Goal: Obtain resource: Download file/media

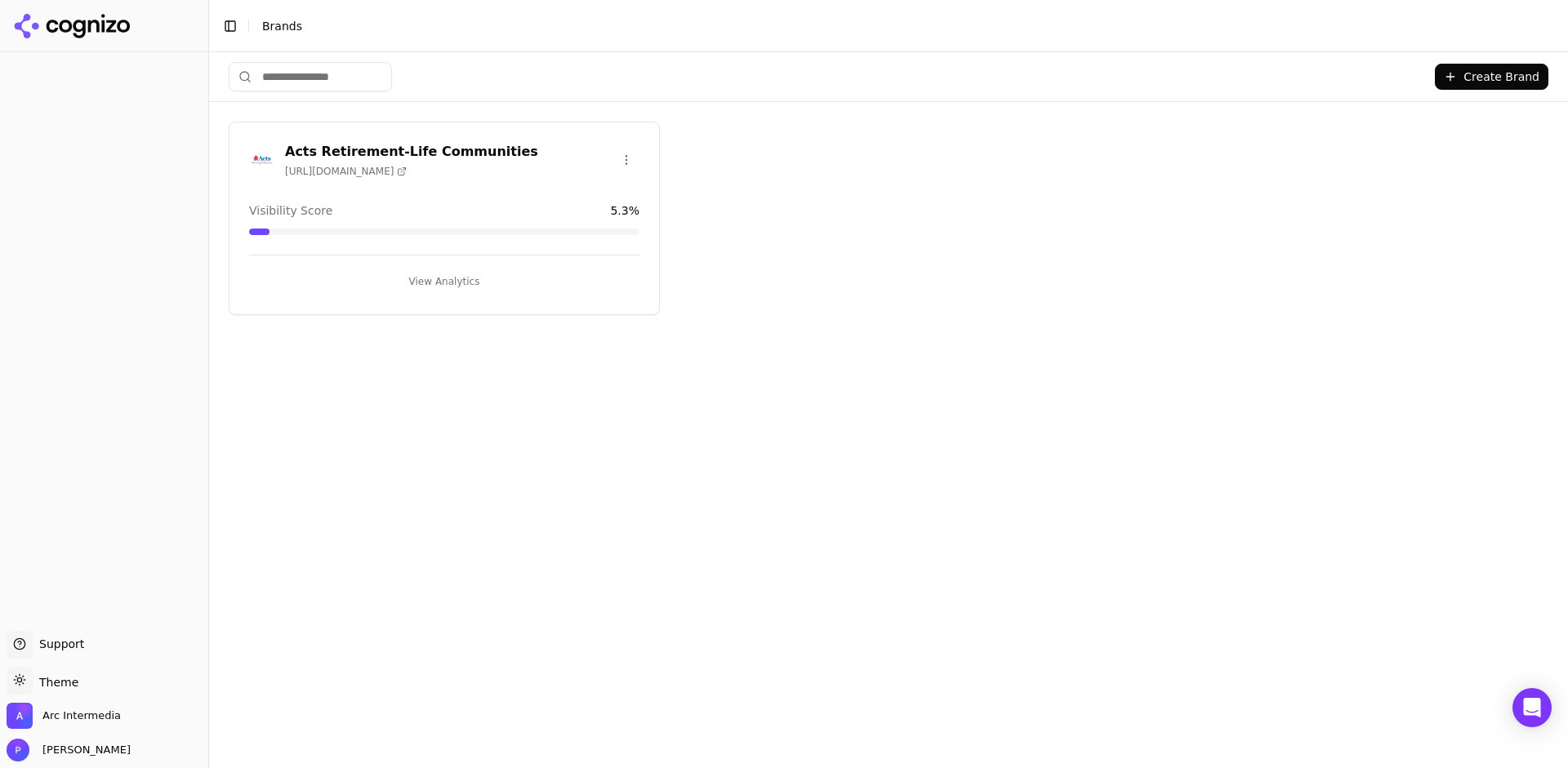
click at [380, 142] on h3 "Acts Retirement-Life Communities" at bounding box center [411, 152] width 253 height 20
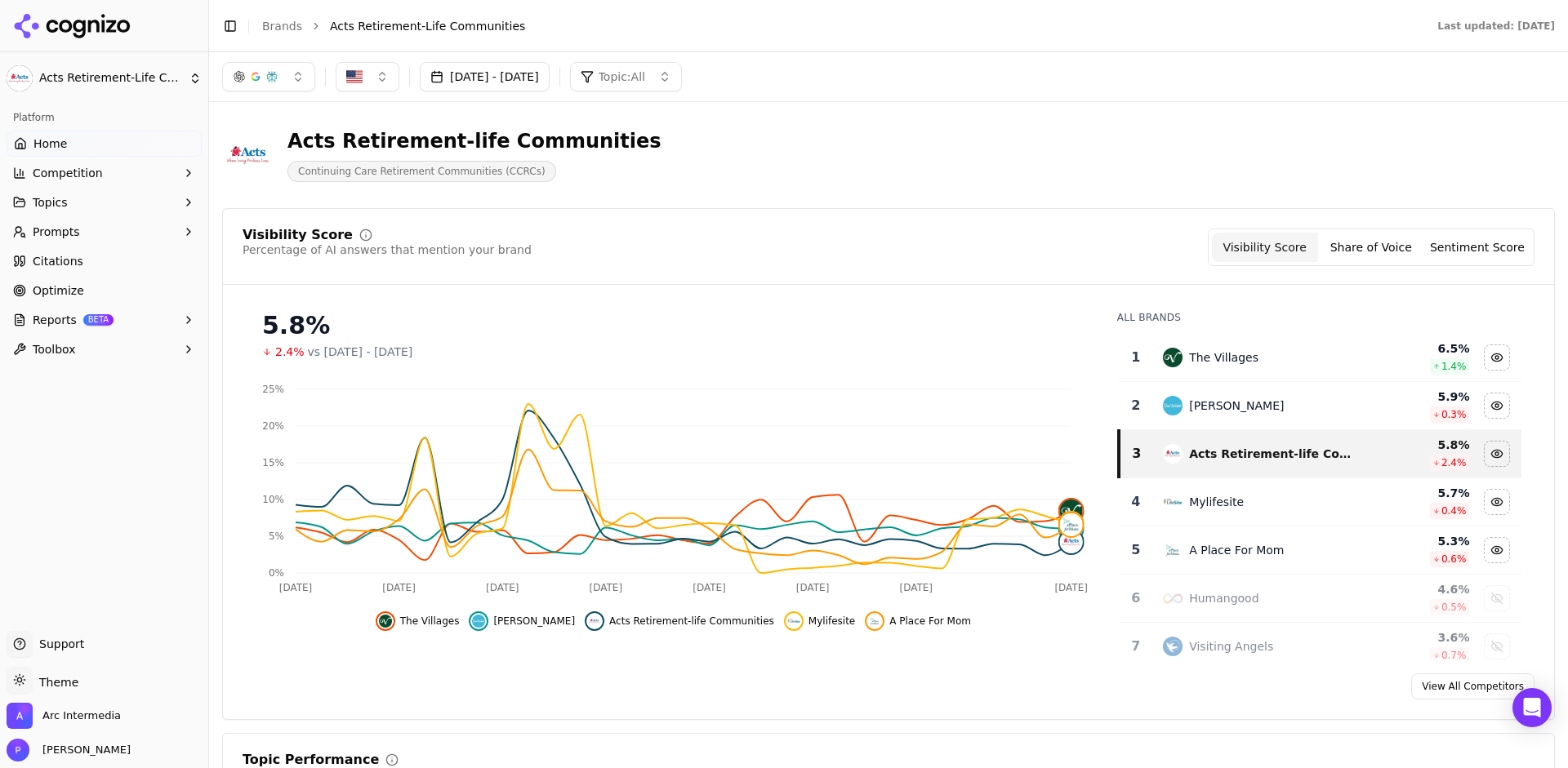
click at [155, 326] on button "Reports BETA" at bounding box center [104, 320] width 195 height 26
click at [36, 340] on span "PDF" at bounding box center [105, 346] width 142 height 17
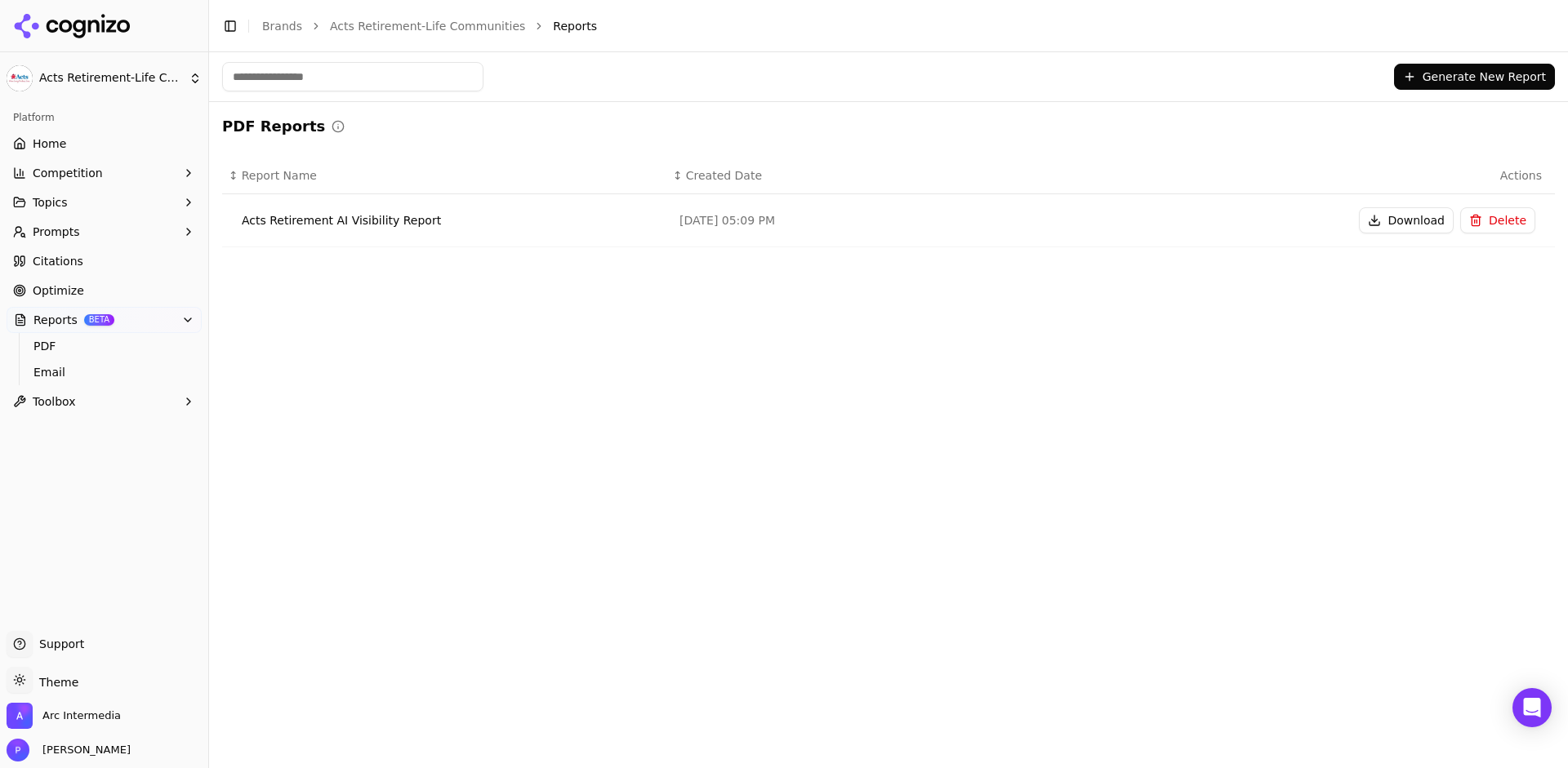
click at [582, 219] on div "Acts Retirement AI Visibility Report" at bounding box center [447, 220] width 412 height 17
click at [1503, 89] on button "Generate New Report" at bounding box center [1473, 76] width 161 height 26
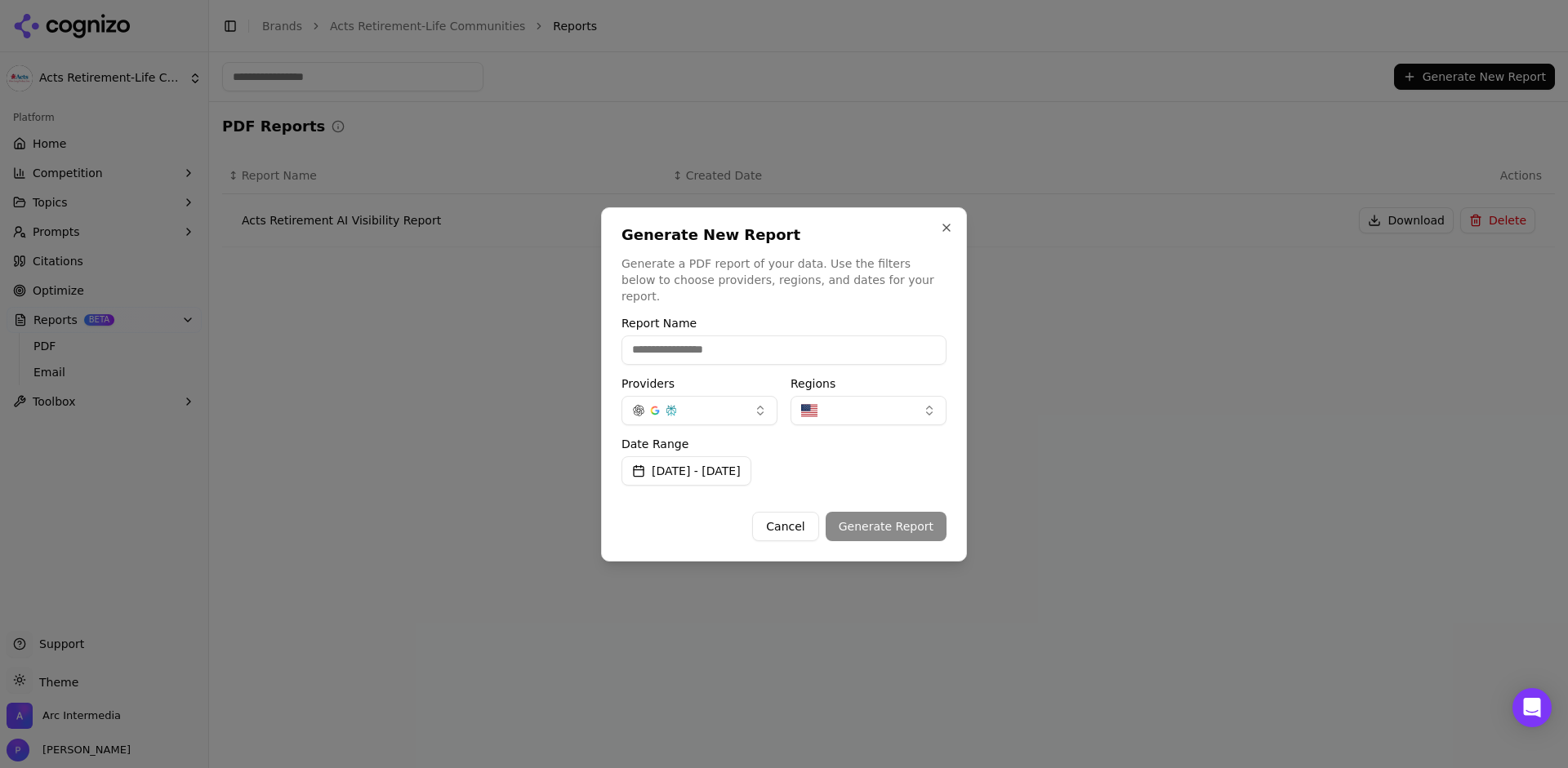
click at [724, 344] on input "Report Name" at bounding box center [784, 350] width 325 height 30
drag, startPoint x: 936, startPoint y: 242, endPoint x: 949, endPoint y: 237, distance: 13.9
click at [937, 242] on h2 "Generate New Report" at bounding box center [784, 235] width 325 height 15
click at [949, 235] on button "Close" at bounding box center [946, 228] width 13 height 13
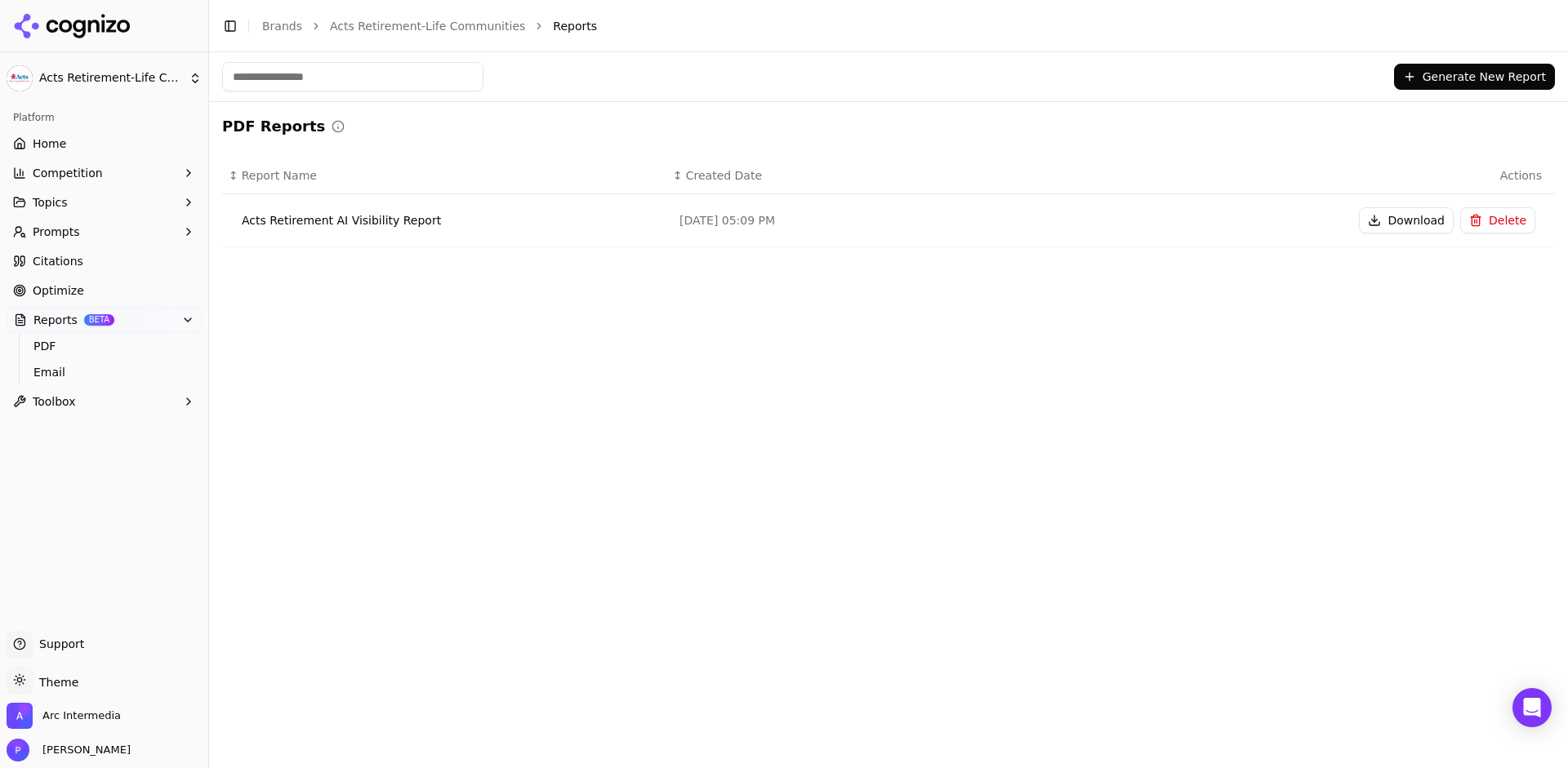
click at [418, 244] on td "Acts Retirement AI Visibility Report" at bounding box center [444, 221] width 444 height 53
click at [399, 224] on div "Acts Retirement AI Visibility Report" at bounding box center [447, 220] width 412 height 17
click at [1414, 224] on button "Download" at bounding box center [1406, 221] width 95 height 26
